Goal: Task Accomplishment & Management: Manage account settings

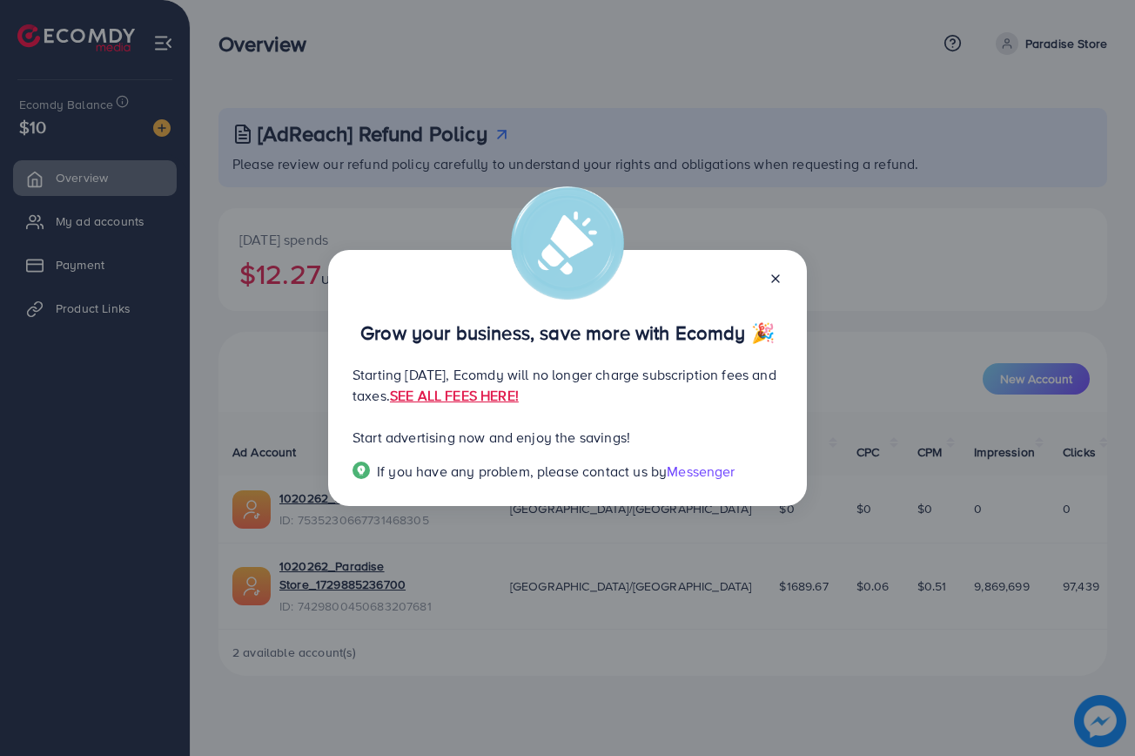
click at [776, 272] on icon at bounding box center [776, 279] width 14 height 14
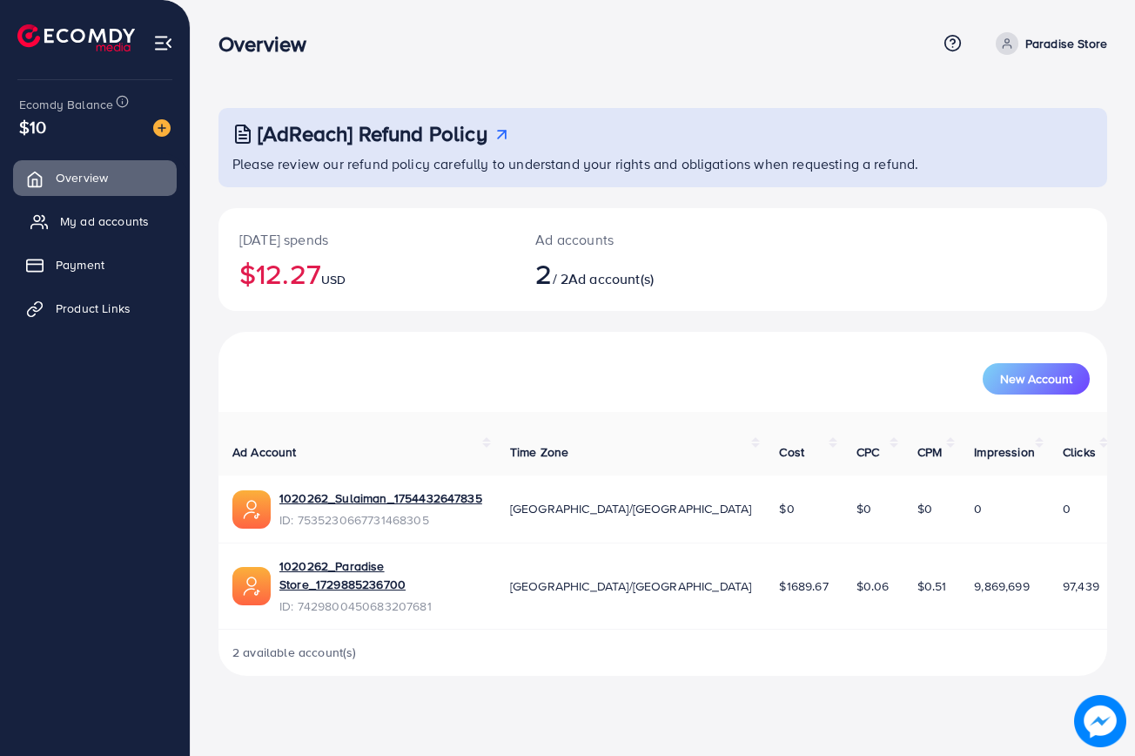
click at [136, 225] on span "My ad accounts" at bounding box center [104, 220] width 89 height 17
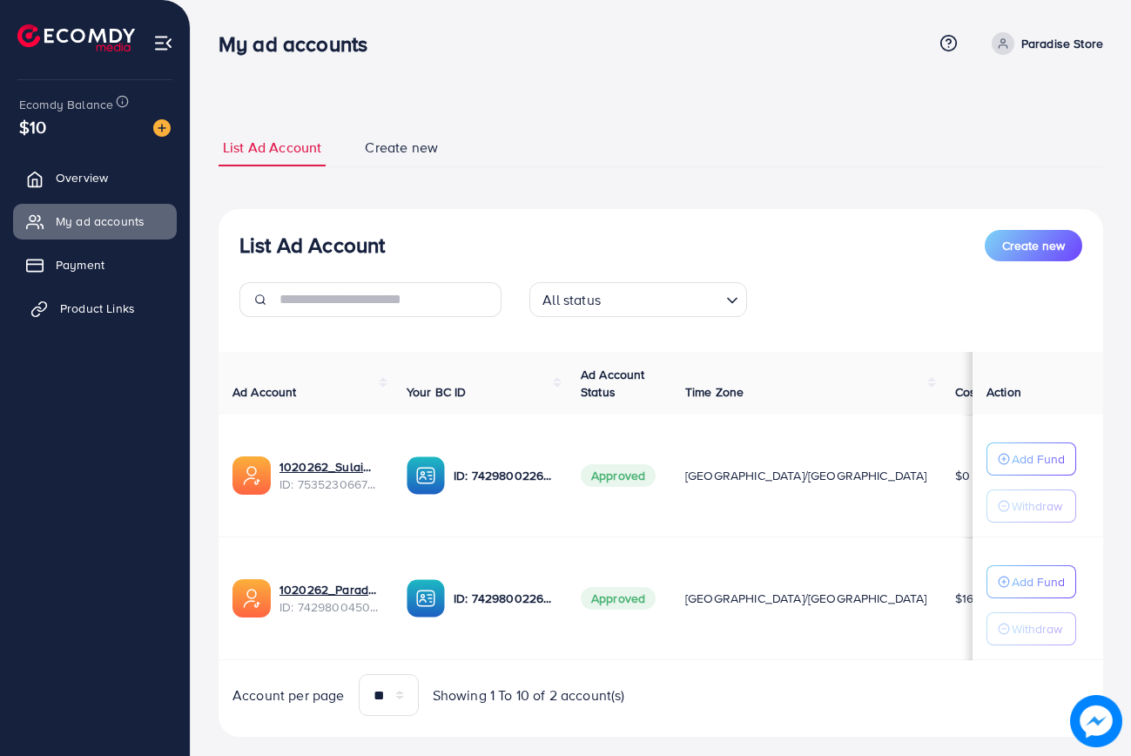
click at [93, 305] on span "Product Links" at bounding box center [97, 307] width 75 height 17
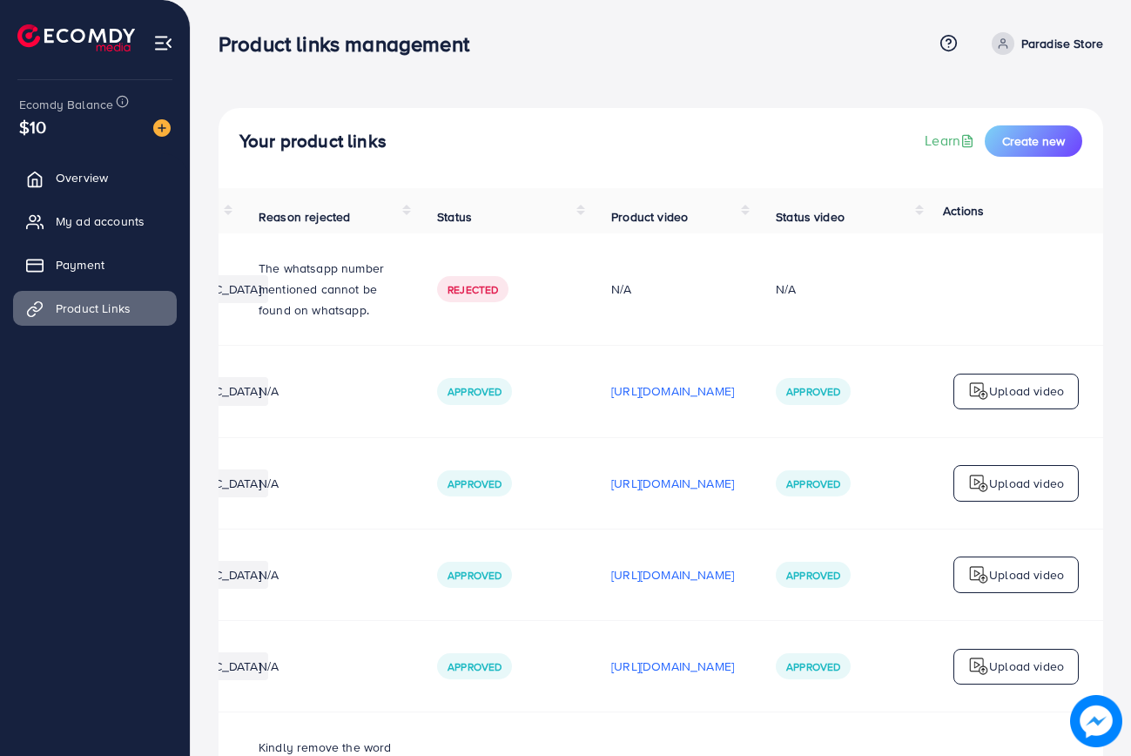
scroll to position [0, 581]
click at [646, 380] on p "[URL][DOMAIN_NAME]" at bounding box center [672, 390] width 123 height 21
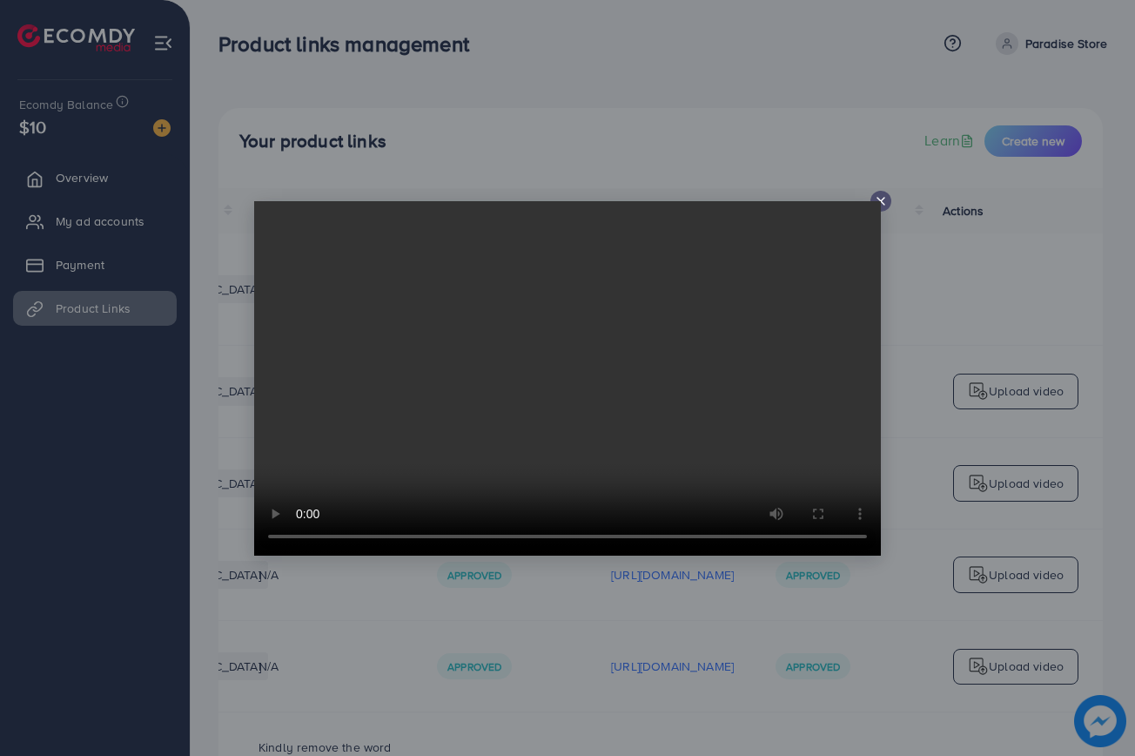
click at [881, 202] on icon at bounding box center [881, 201] width 14 height 14
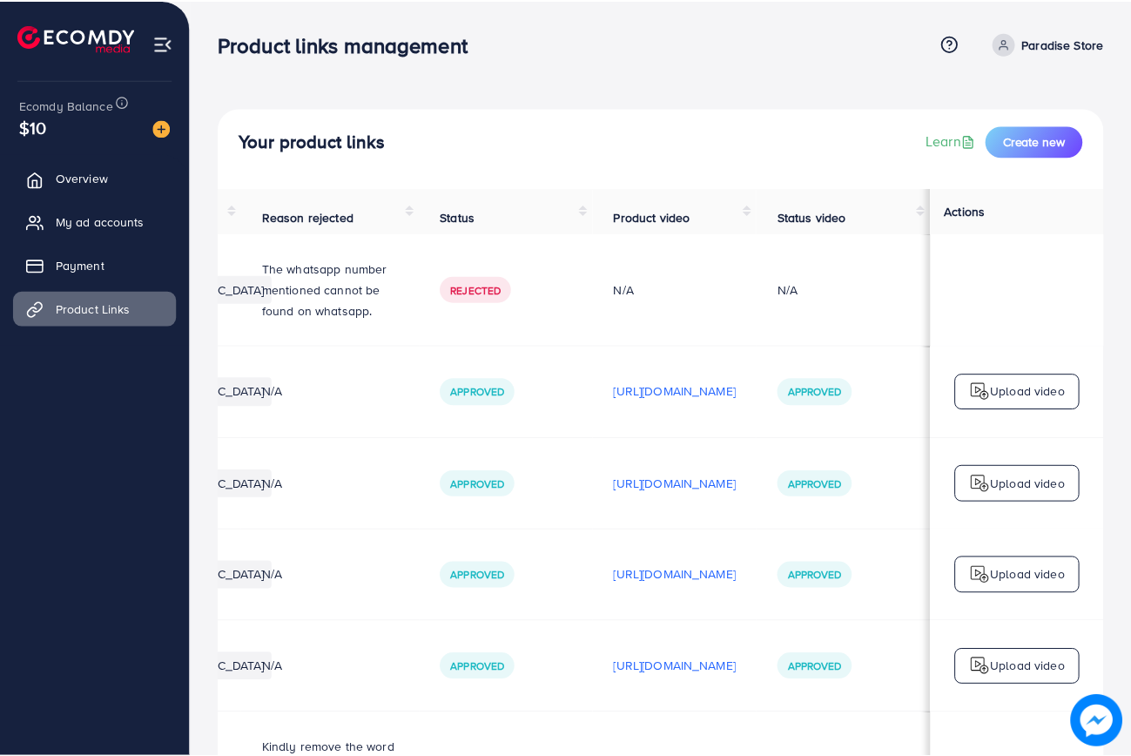
scroll to position [0, 577]
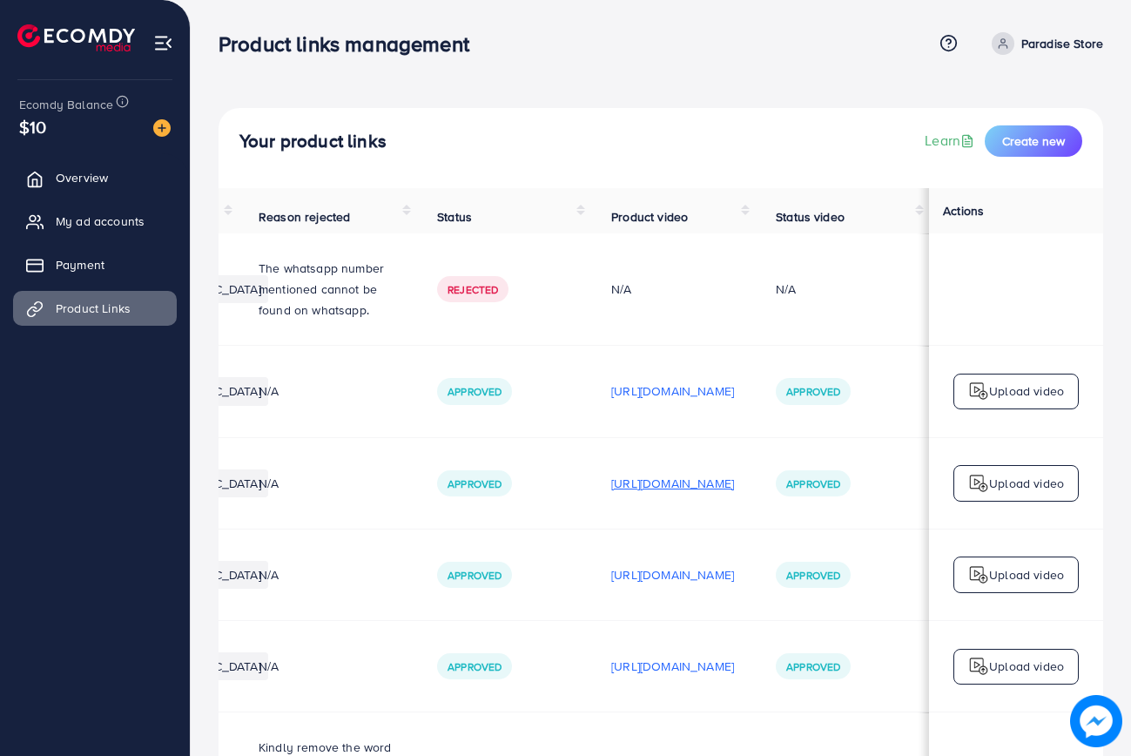
click at [655, 473] on p "[URL][DOMAIN_NAME]" at bounding box center [672, 483] width 123 height 21
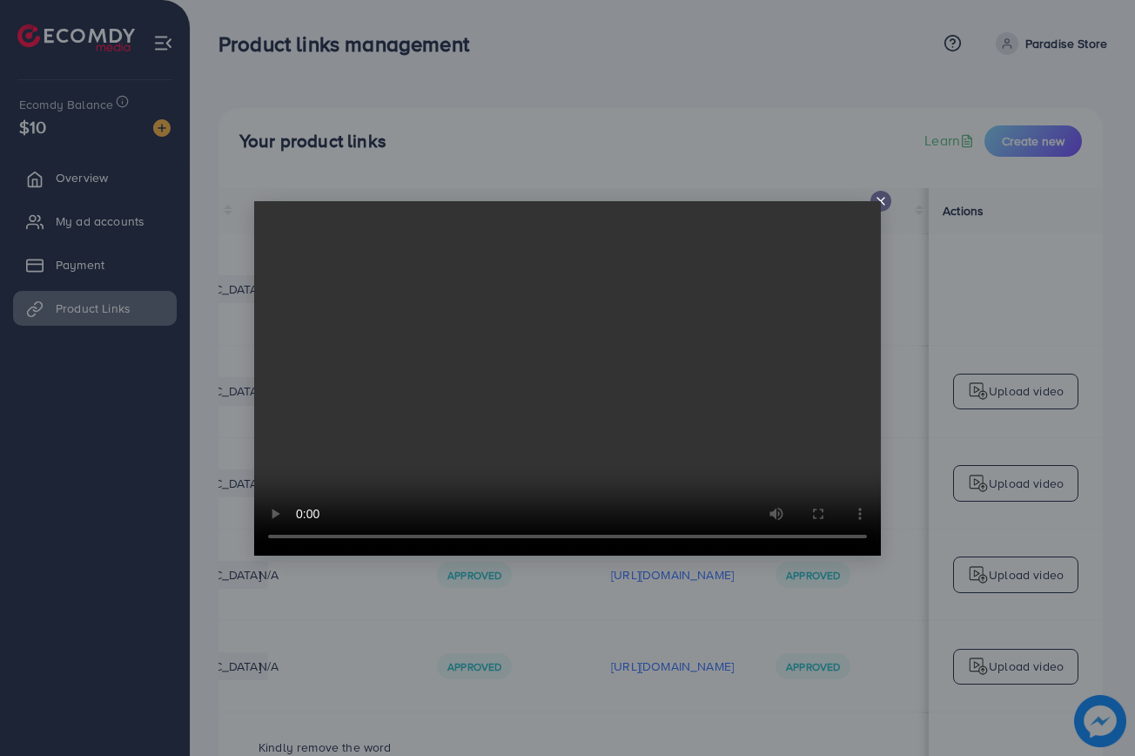
click at [883, 205] on icon at bounding box center [881, 201] width 14 height 14
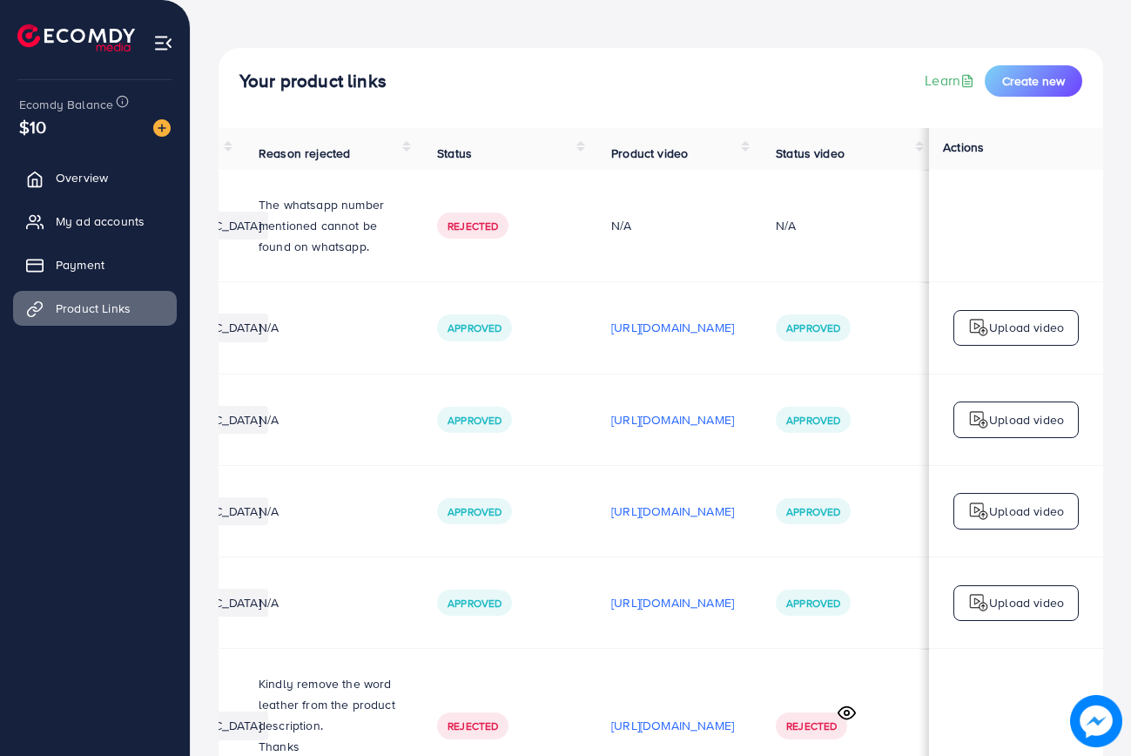
scroll to position [61, 0]
click at [642, 500] on p "[URL][DOMAIN_NAME]" at bounding box center [672, 510] width 123 height 21
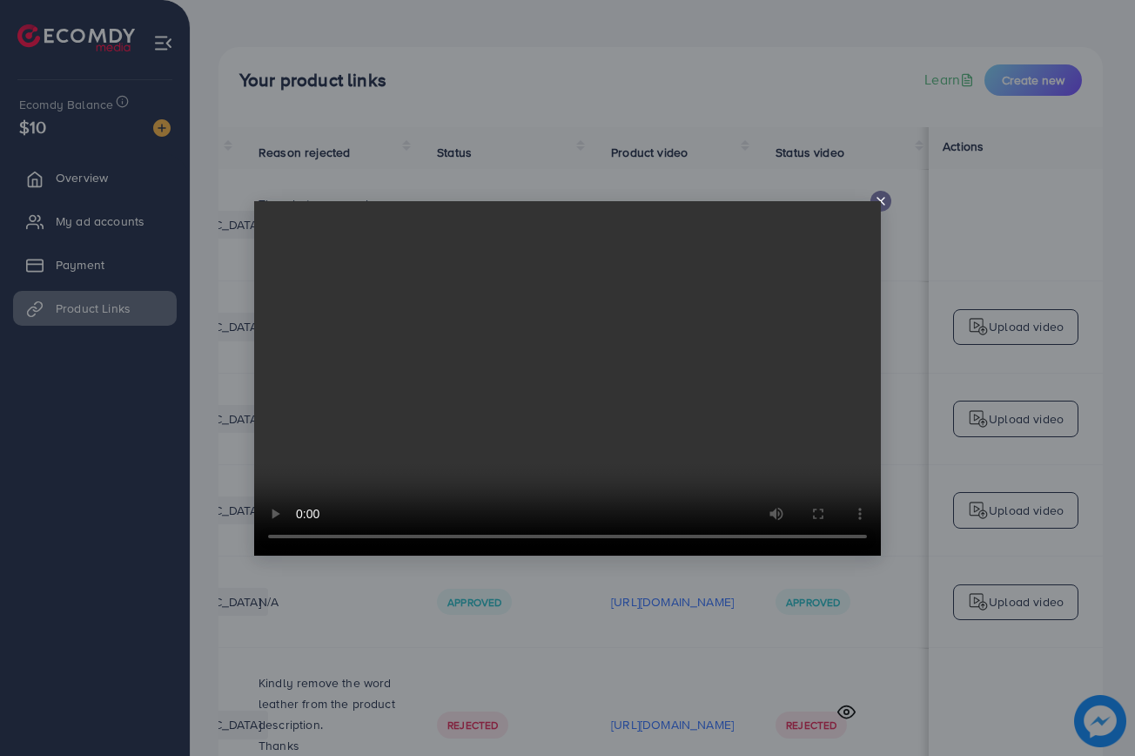
click at [883, 199] on icon at bounding box center [881, 201] width 14 height 14
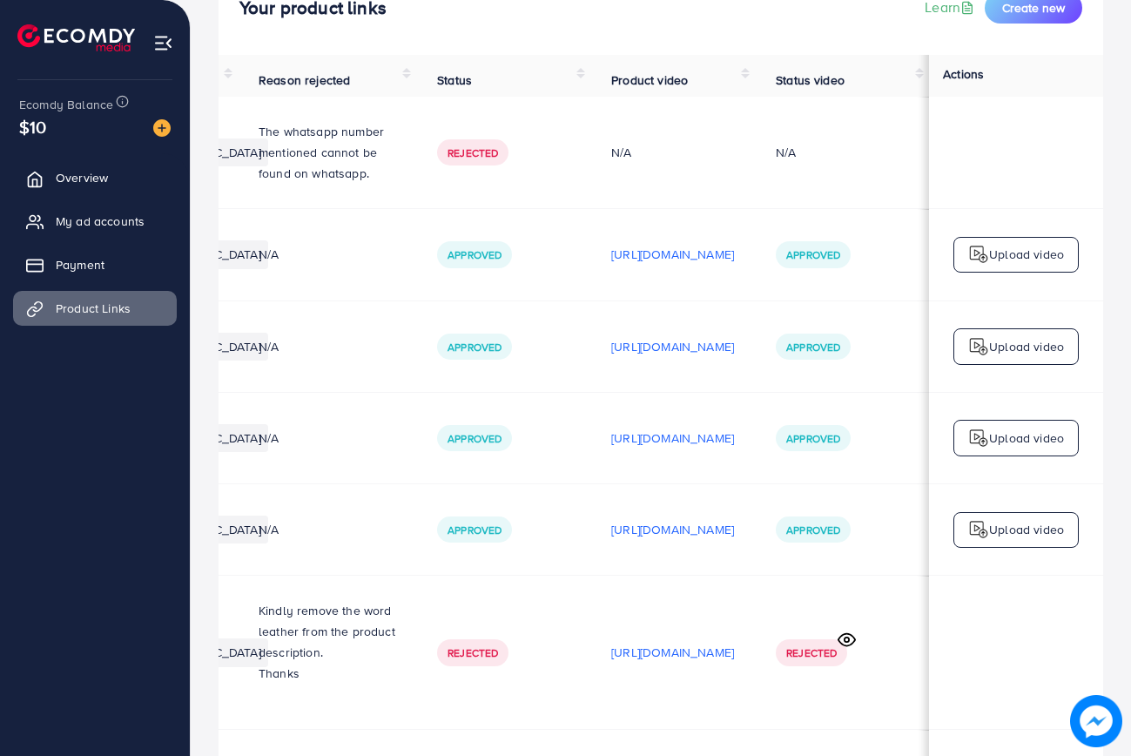
scroll to position [140, 0]
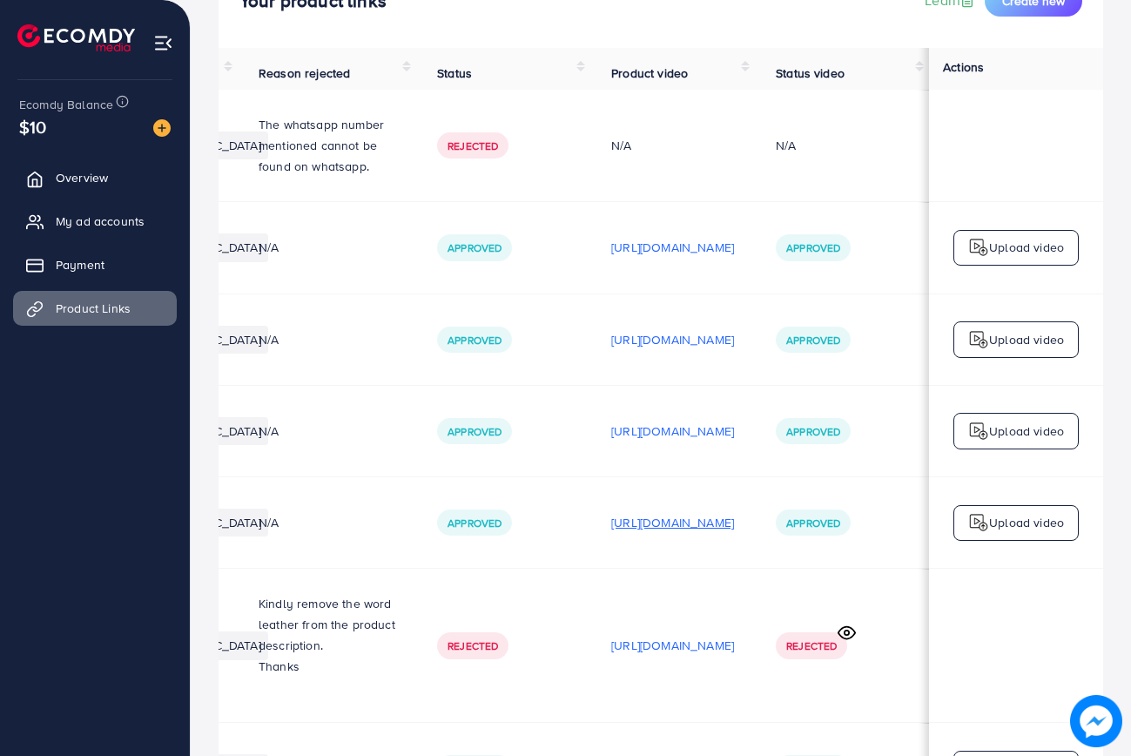
click at [640, 512] on p "[URL][DOMAIN_NAME]" at bounding box center [672, 522] width 123 height 21
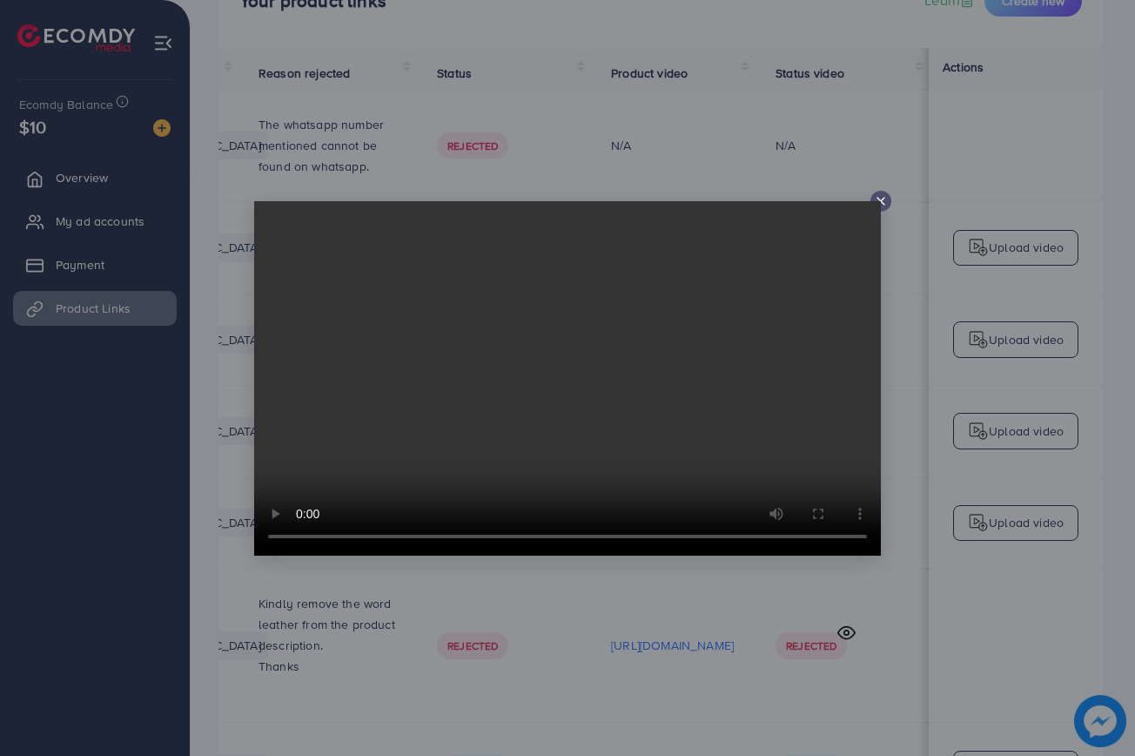
click at [883, 199] on line at bounding box center [880, 201] width 7 height 7
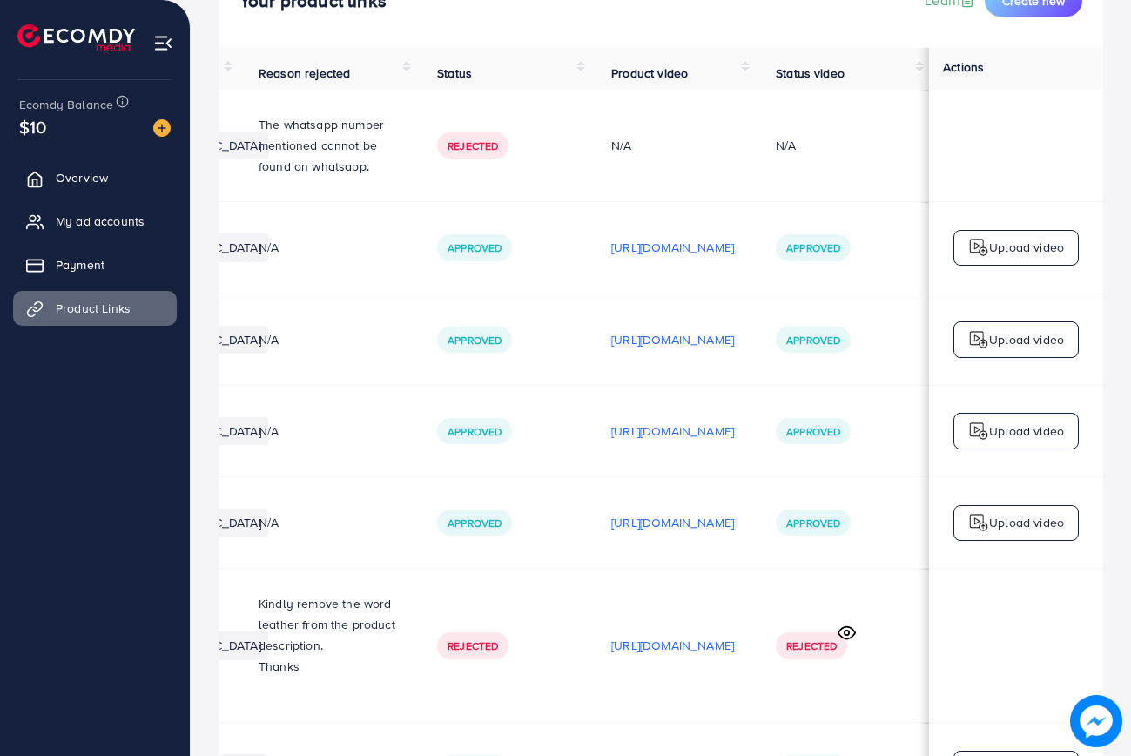
click at [672, 518] on div "[URL][DOMAIN_NAME]" at bounding box center [672, 522] width 123 height 26
click at [670, 512] on p "[URL][DOMAIN_NAME]" at bounding box center [672, 522] width 123 height 21
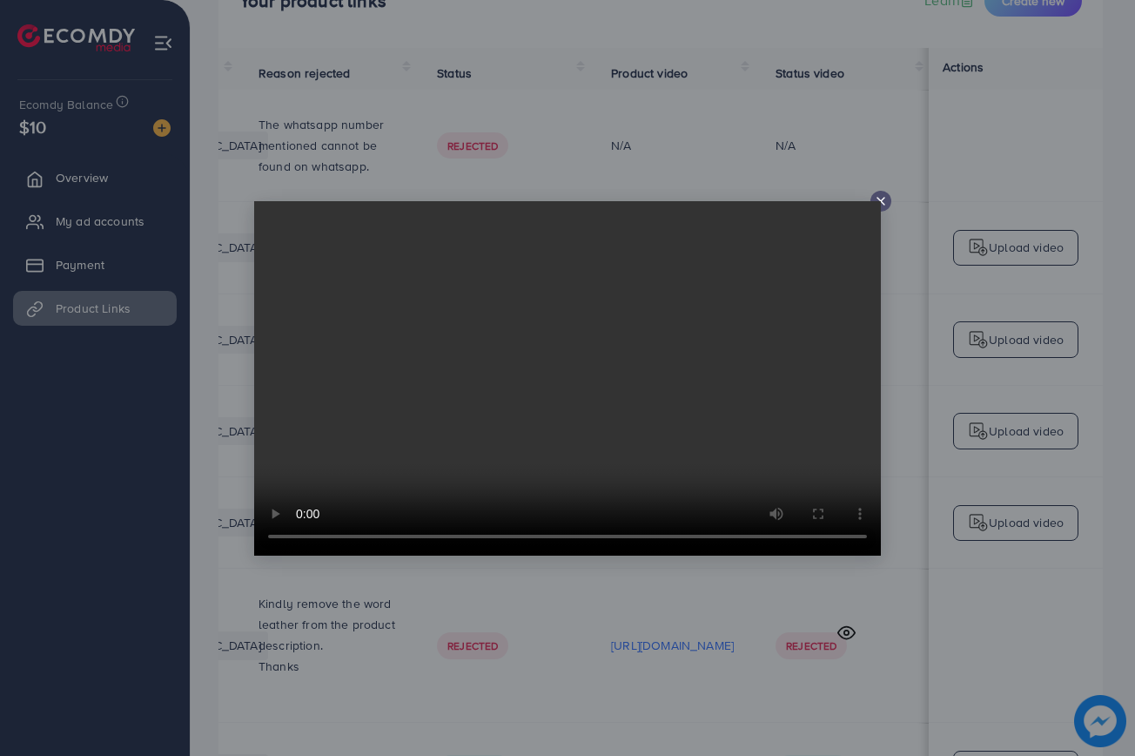
click at [883, 201] on icon at bounding box center [881, 201] width 14 height 14
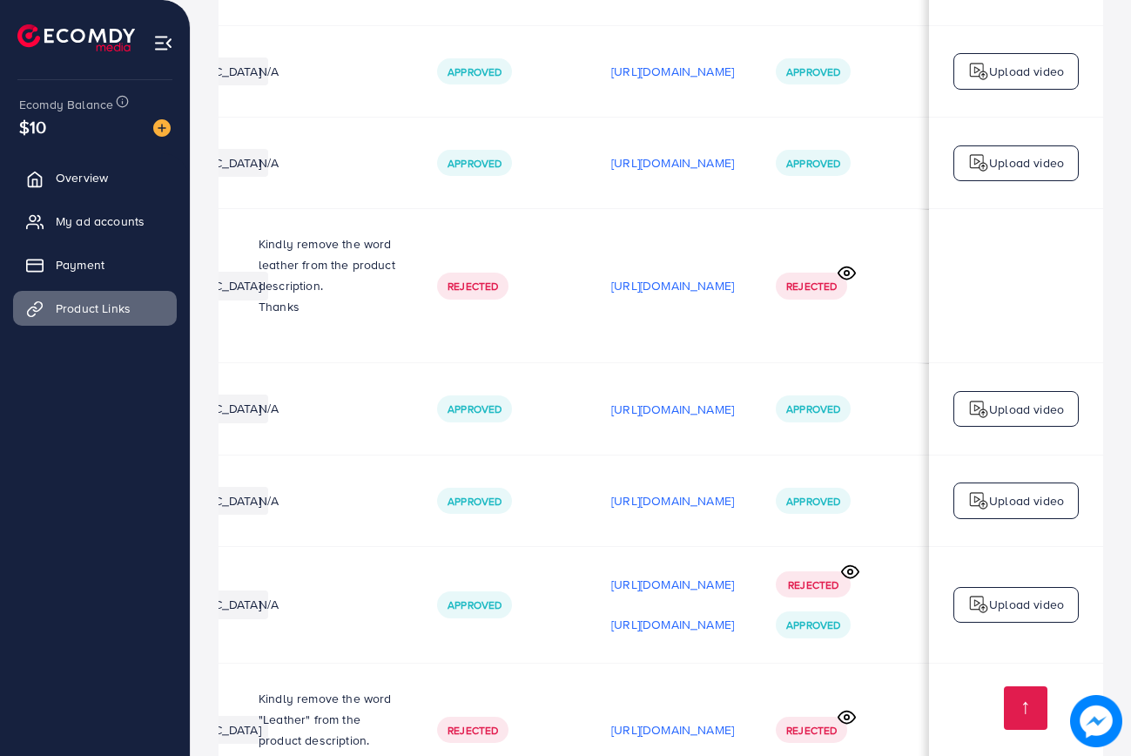
scroll to position [507, 0]
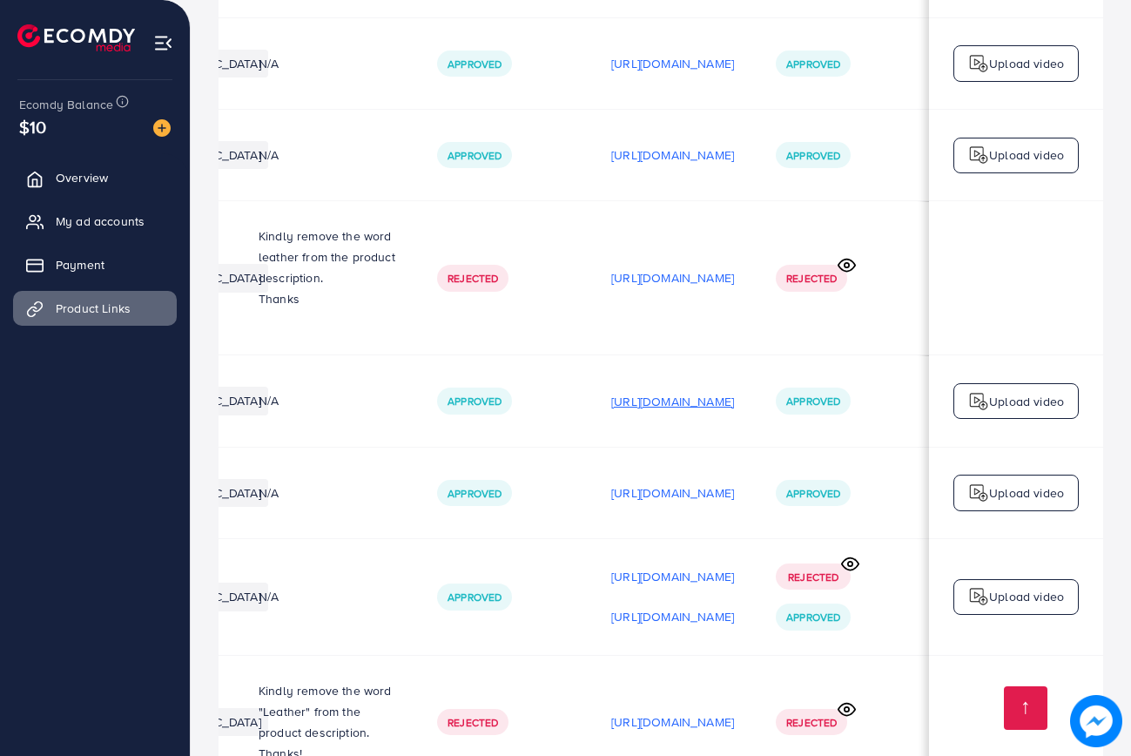
click at [662, 391] on p "[URL][DOMAIN_NAME]" at bounding box center [672, 401] width 123 height 21
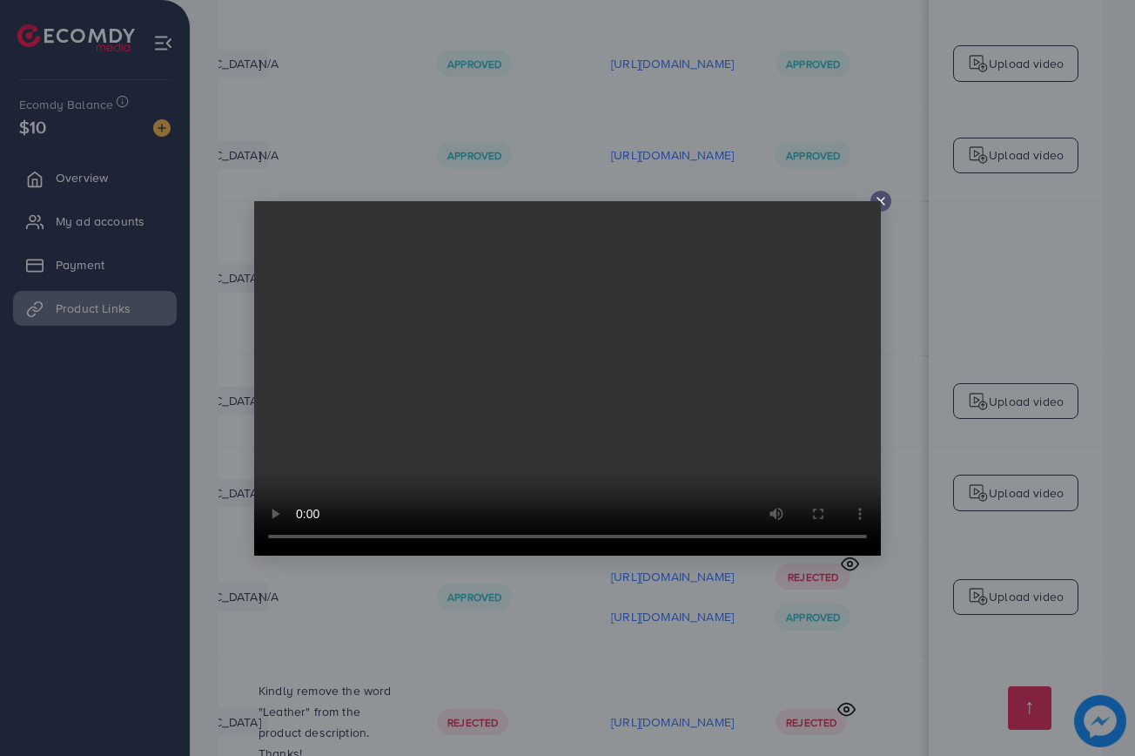
click at [883, 198] on line at bounding box center [880, 201] width 7 height 7
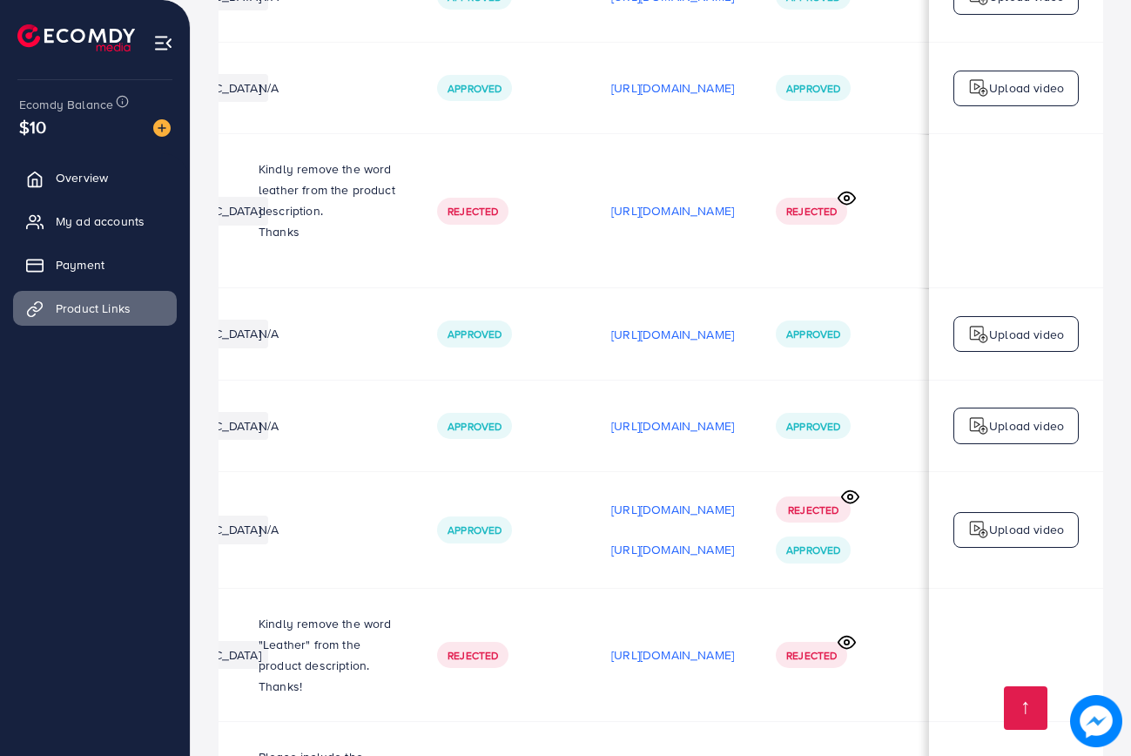
scroll to position [588, 0]
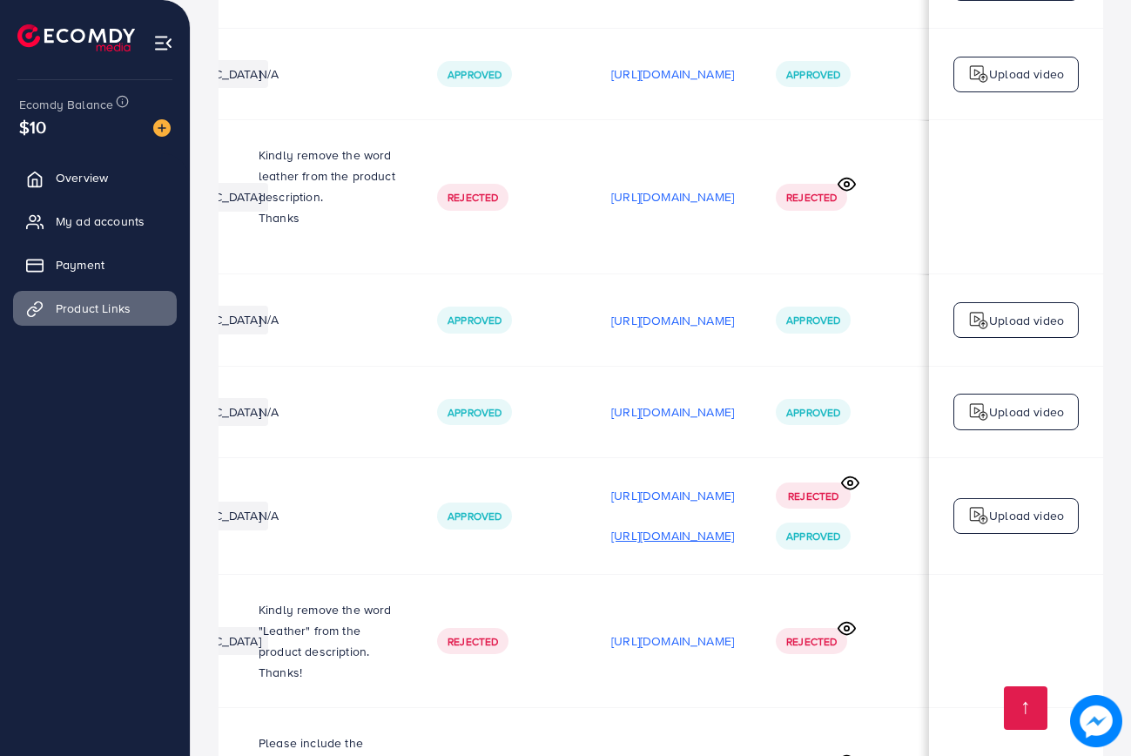
click at [653, 525] on p "[URL][DOMAIN_NAME]" at bounding box center [672, 535] width 123 height 21
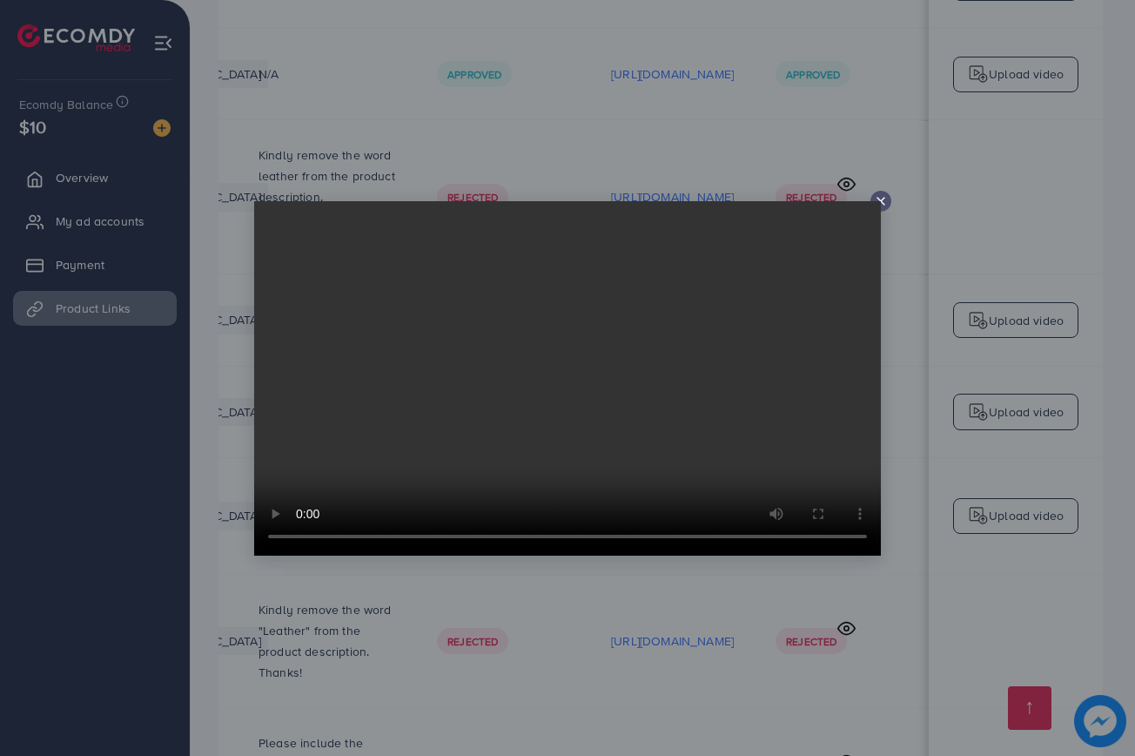
click at [885, 199] on icon at bounding box center [881, 201] width 14 height 14
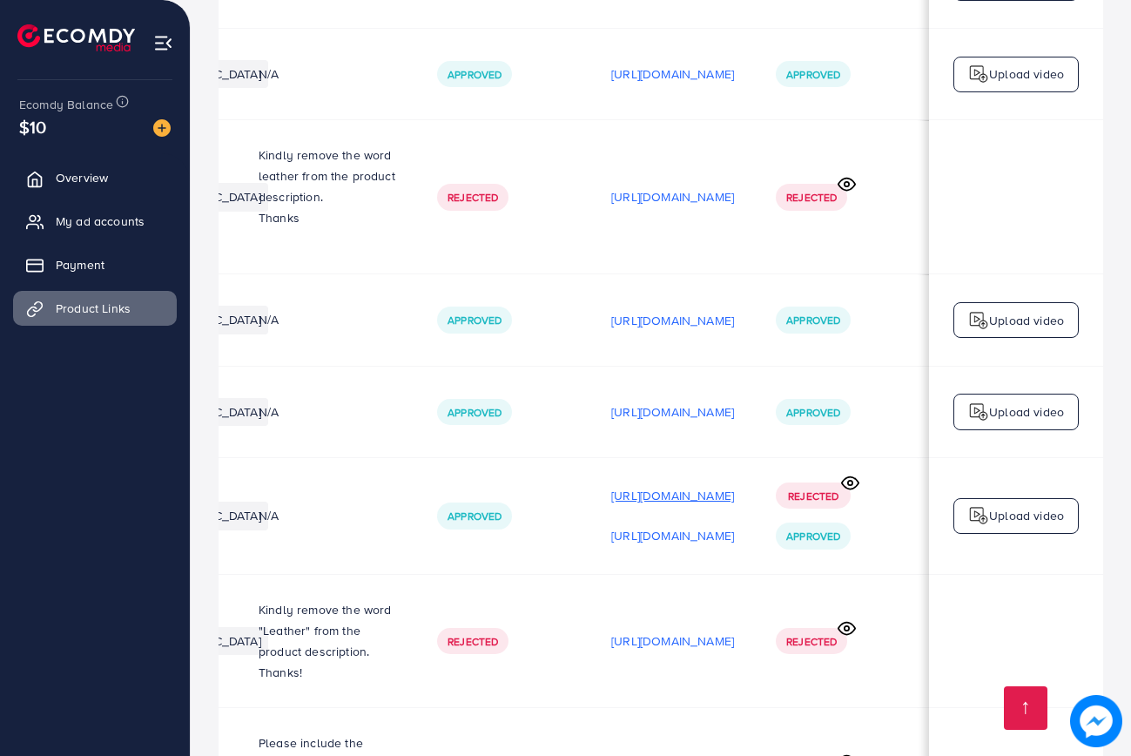
click at [682, 485] on p "[URL][DOMAIN_NAME]" at bounding box center [672, 495] width 123 height 21
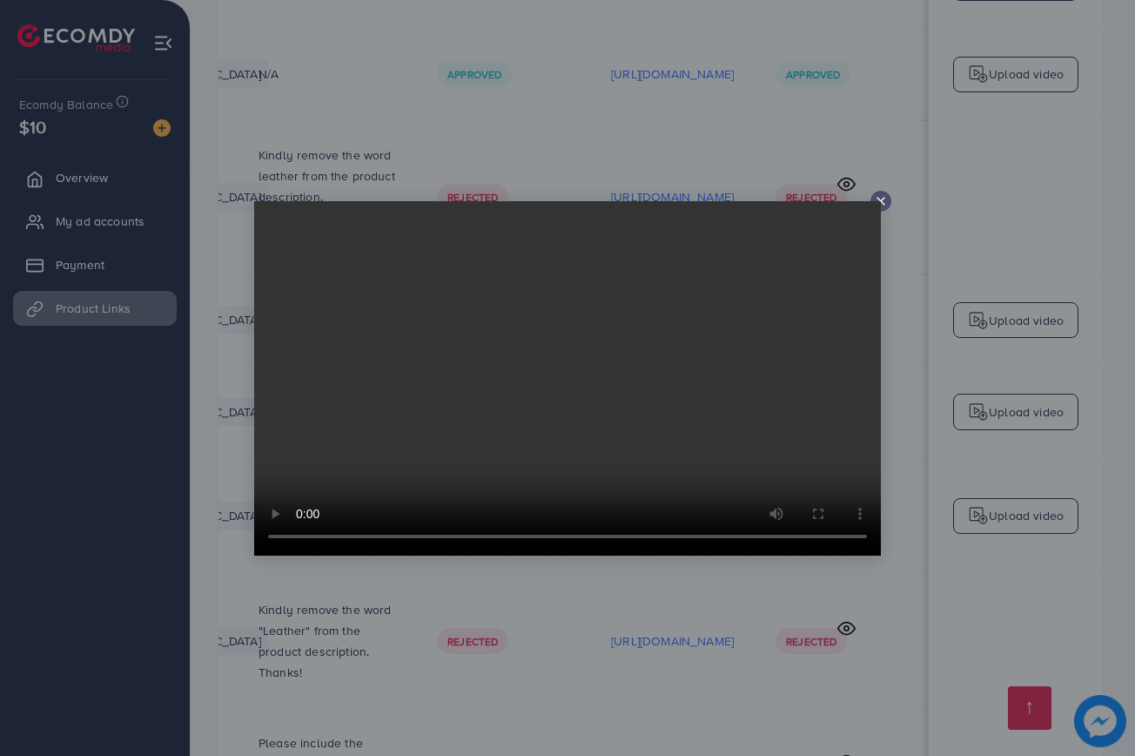
click at [885, 203] on icon at bounding box center [881, 201] width 14 height 14
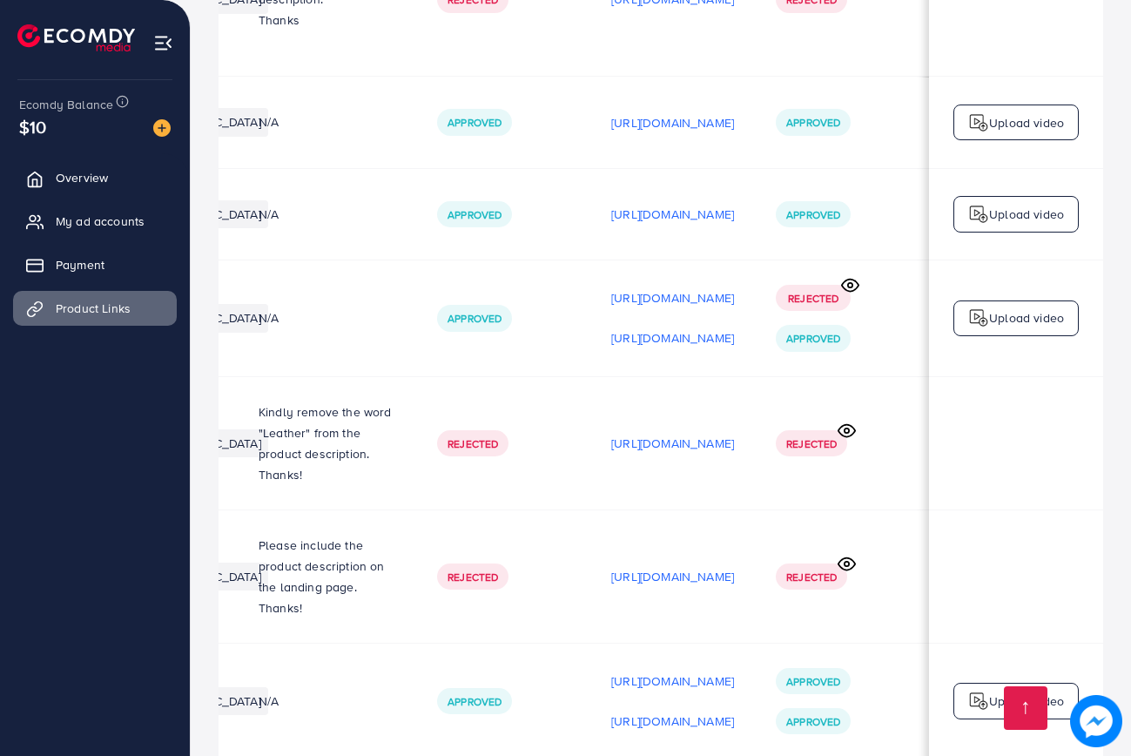
scroll to position [800, 0]
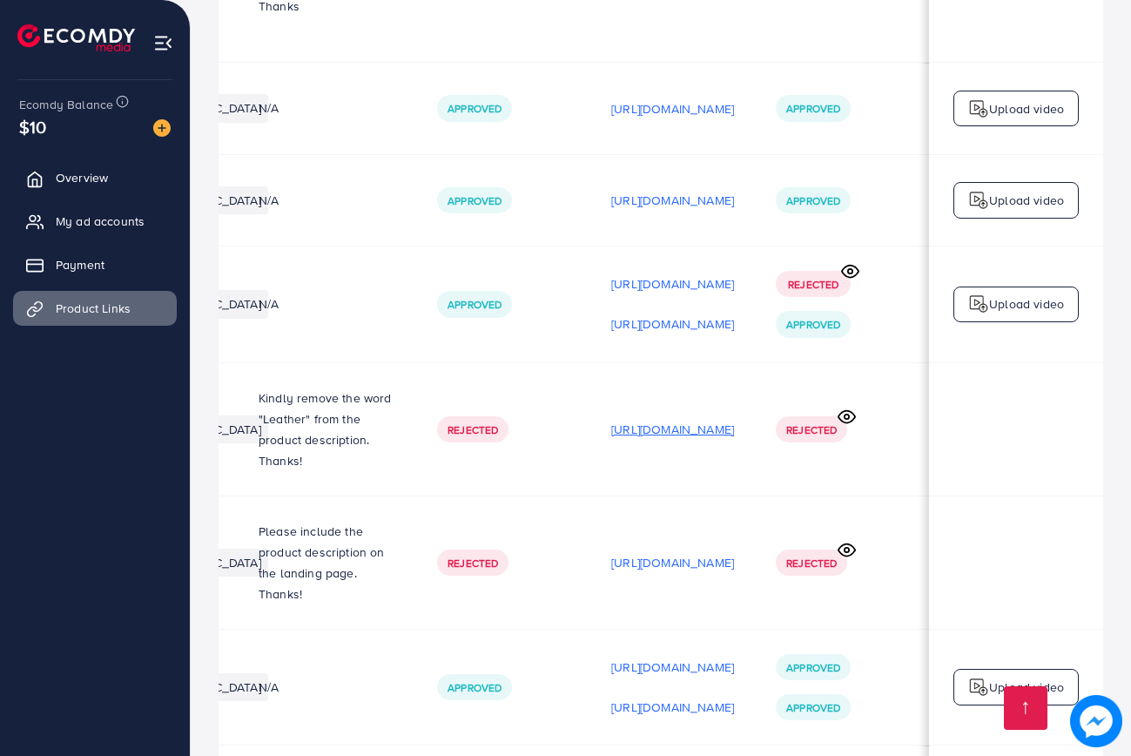
click at [666, 419] on p "[URL][DOMAIN_NAME]" at bounding box center [672, 429] width 123 height 21
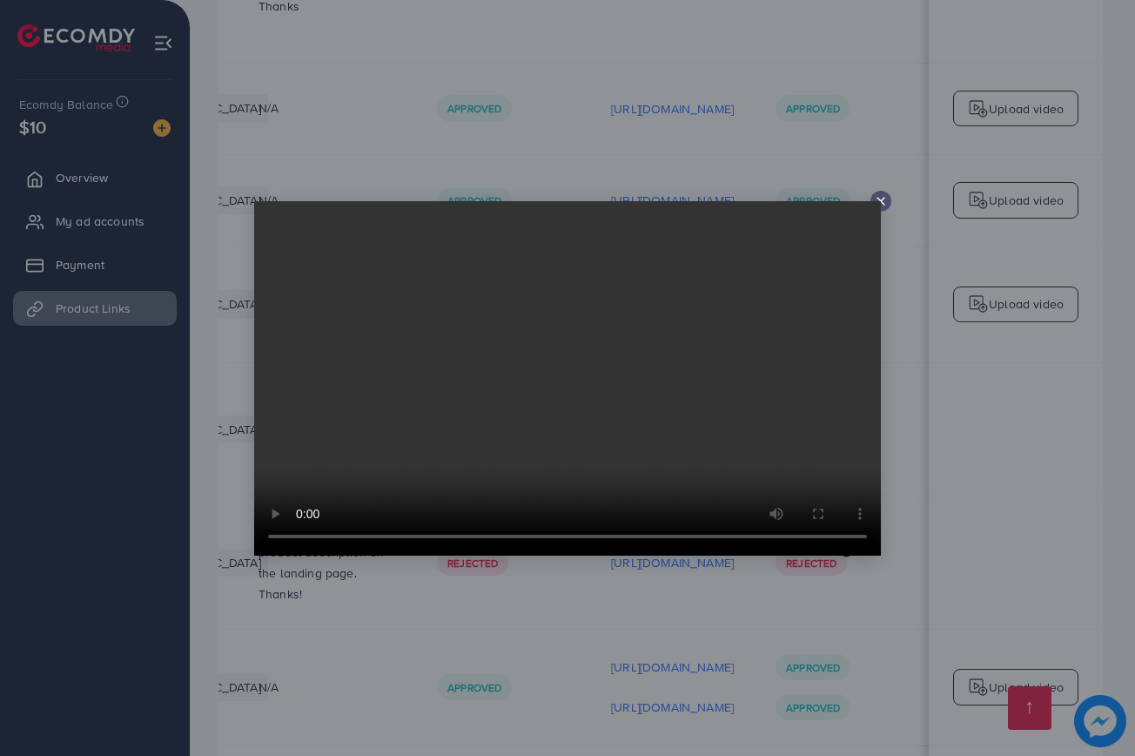
click at [879, 205] on icon at bounding box center [881, 201] width 14 height 14
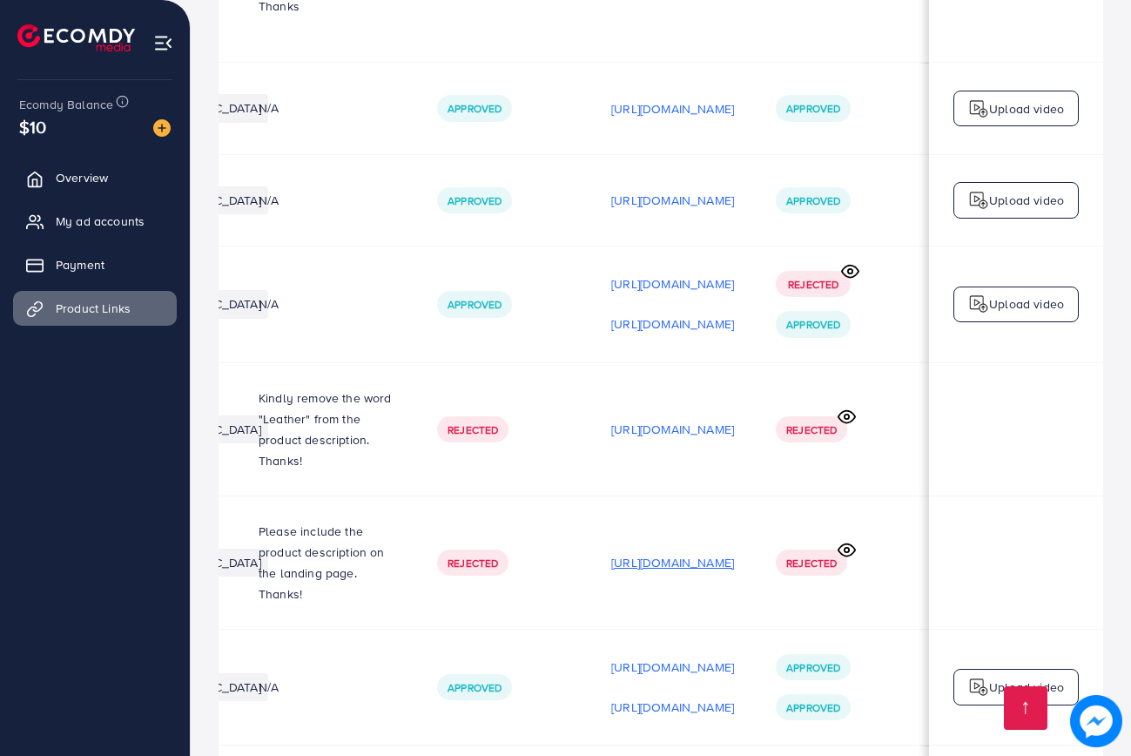
click at [631, 552] on p "[URL][DOMAIN_NAME]" at bounding box center [672, 562] width 123 height 21
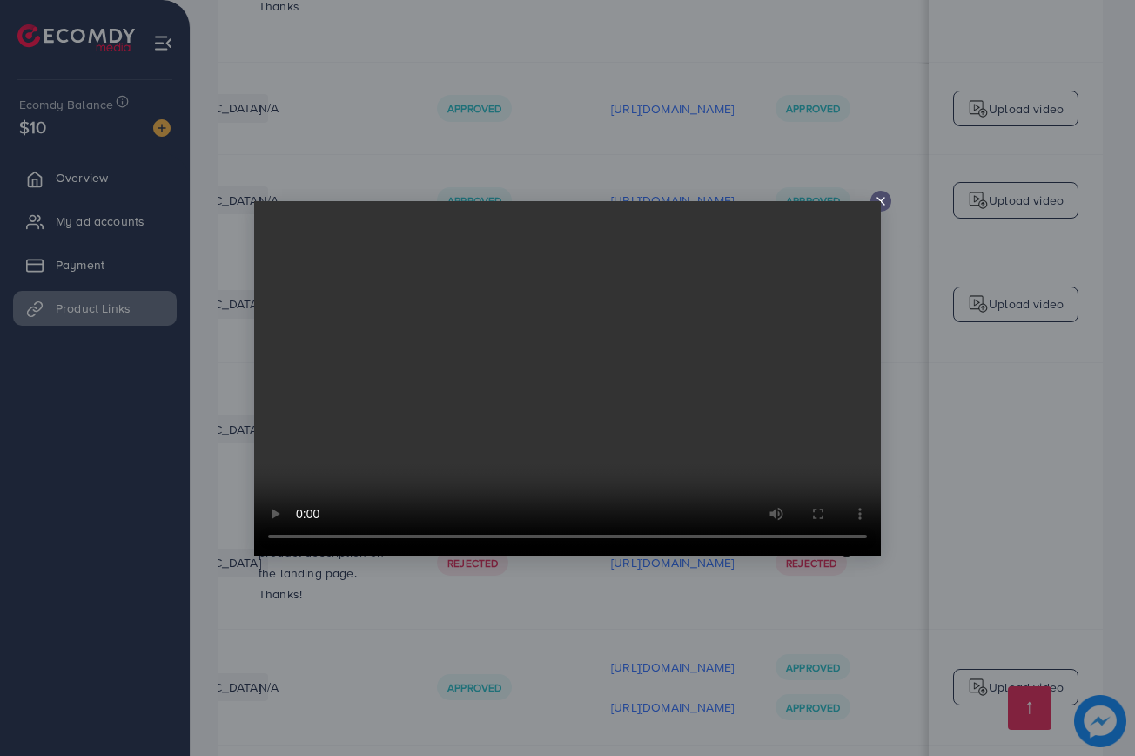
click at [881, 198] on icon at bounding box center [881, 201] width 14 height 14
